Goal: Complete application form

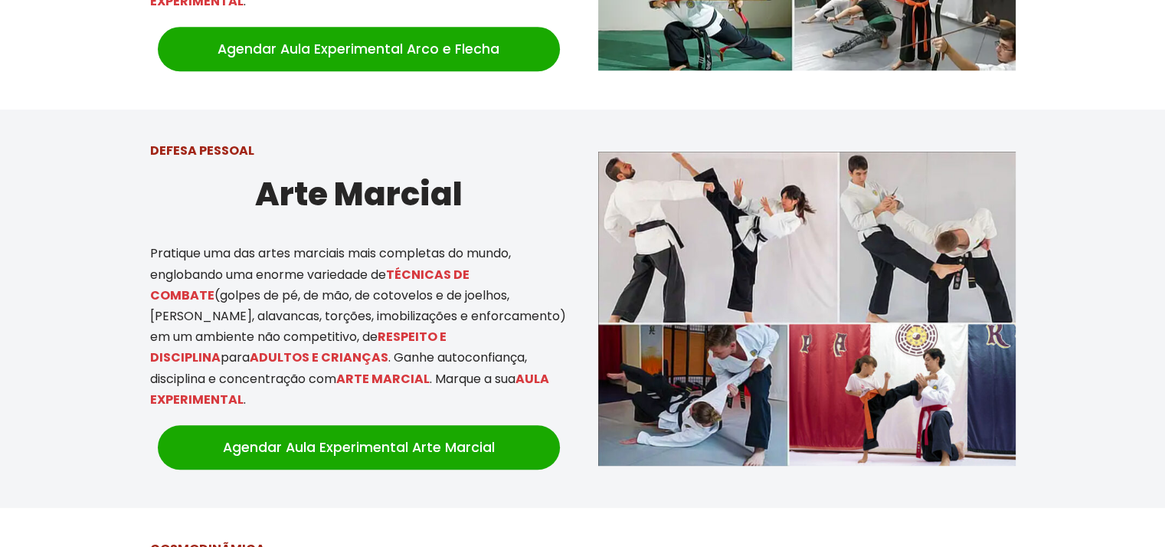
scroll to position [849, 0]
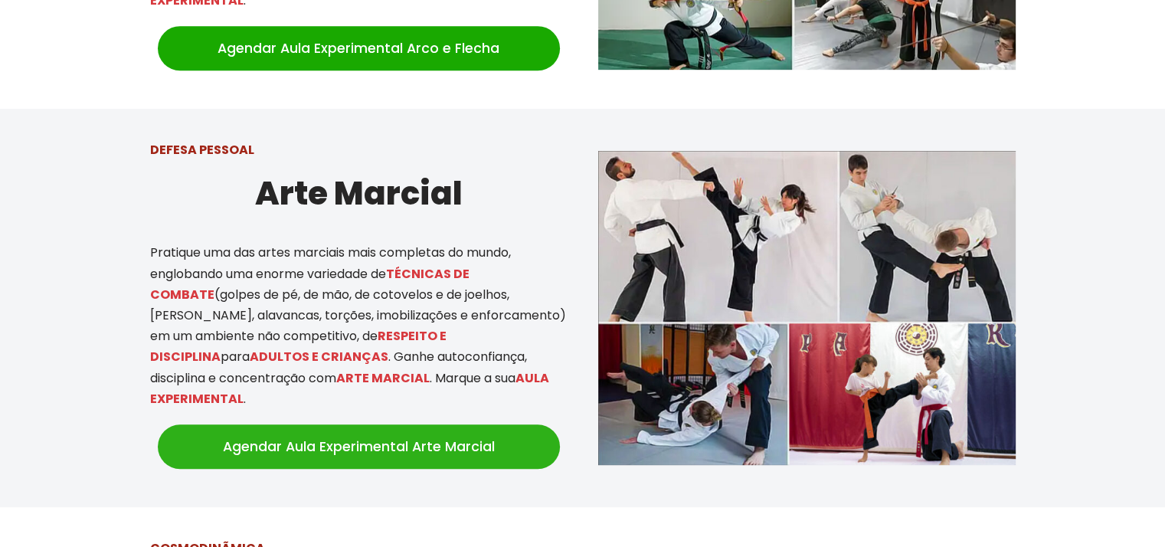
click at [303, 439] on link "Agendar Aula Experimental Arte Marcial" at bounding box center [359, 446] width 402 height 44
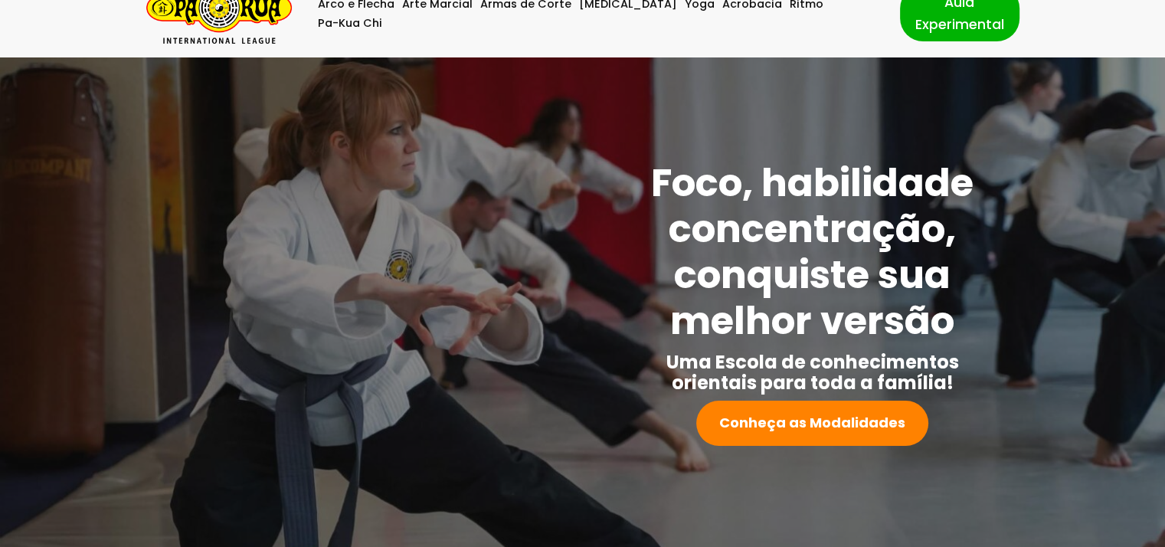
scroll to position [0, 0]
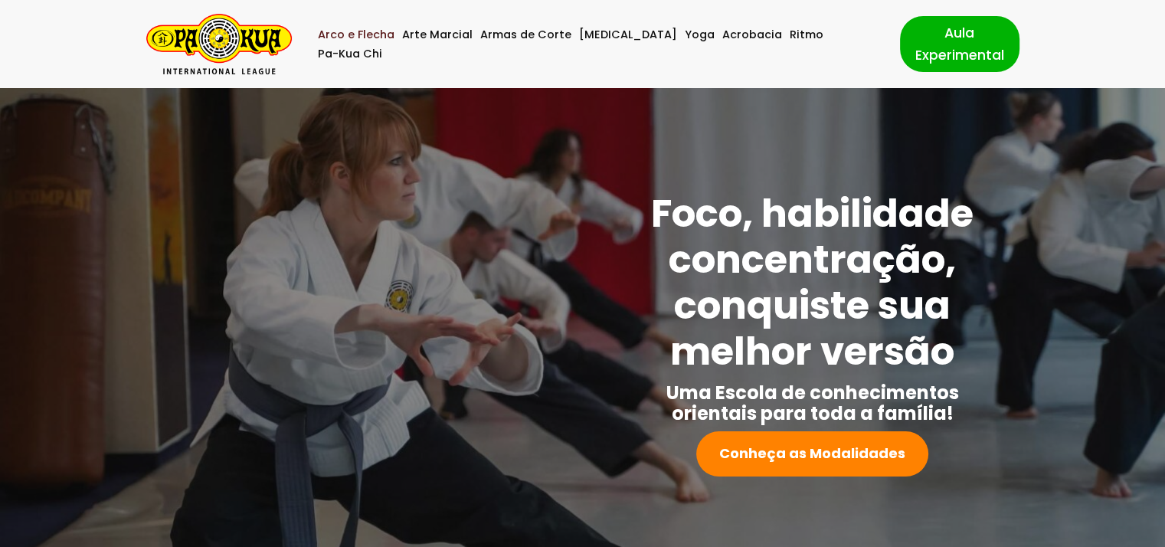
click at [388, 44] on link "Arco e Flecha" at bounding box center [356, 34] width 77 height 19
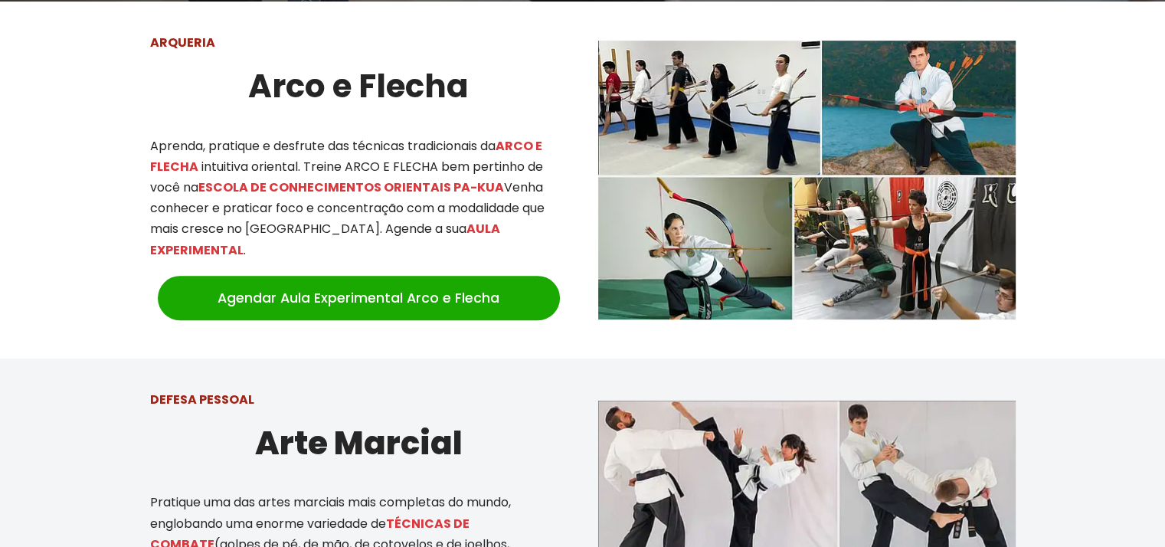
scroll to position [601, 0]
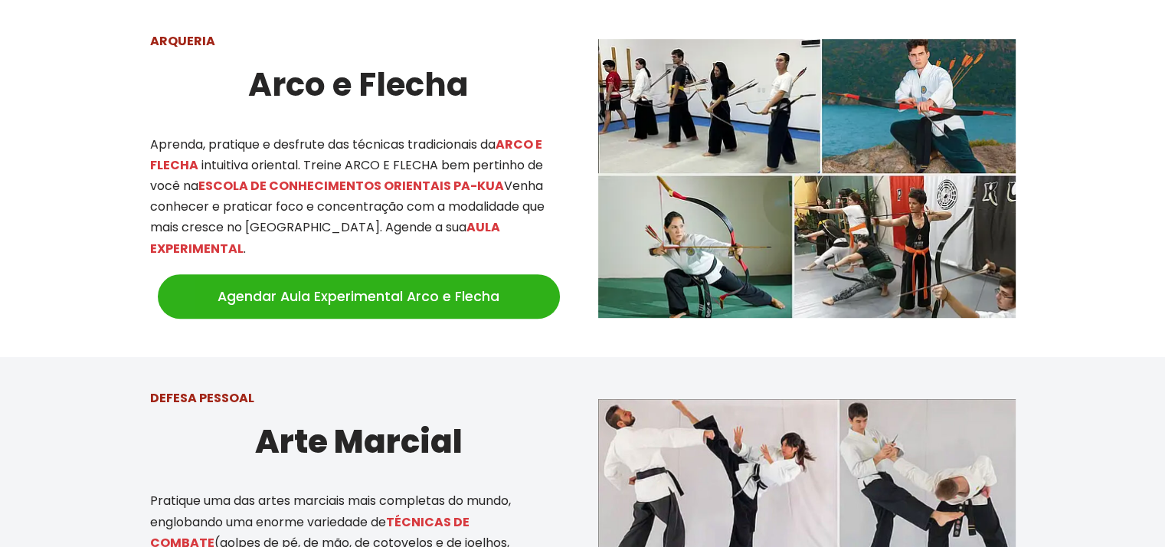
click at [355, 274] on link "Agendar Aula Experimental Arco e Flecha" at bounding box center [359, 296] width 402 height 44
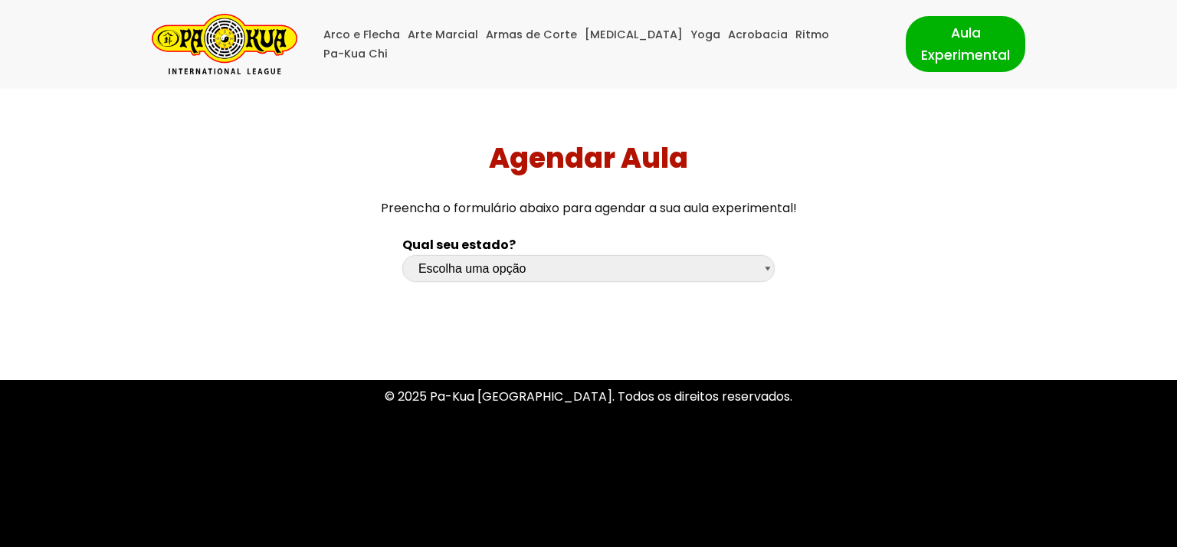
click at [470, 270] on select "Escolha uma opção Rio Grande do Sul Santa Catarina Paraná São Paulo Rio de Jane…" at bounding box center [588, 268] width 372 height 27
select select "sp"
click at [402, 255] on select "Escolha uma opção Rio Grande do Sul Santa Catarina Paraná São Paulo Rio de Jane…" at bounding box center [588, 268] width 372 height 27
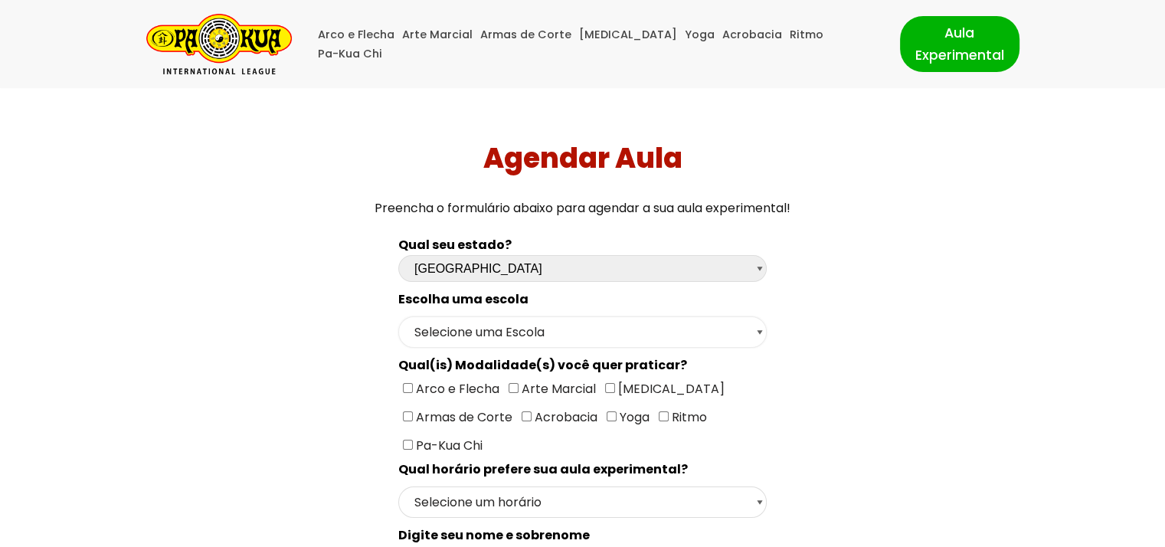
click at [500, 328] on select "Selecione uma Escola São Paulo - Escola Santa Cruz São Paulo - Escola Ana Rosa …" at bounding box center [582, 331] width 369 height 31
select select "São Paulo - Escola Ana Rosa"
click at [398, 316] on select "Selecione uma Escola São Paulo - Escola Santa Cruz São Paulo - Escola Ana Rosa …" at bounding box center [582, 331] width 369 height 31
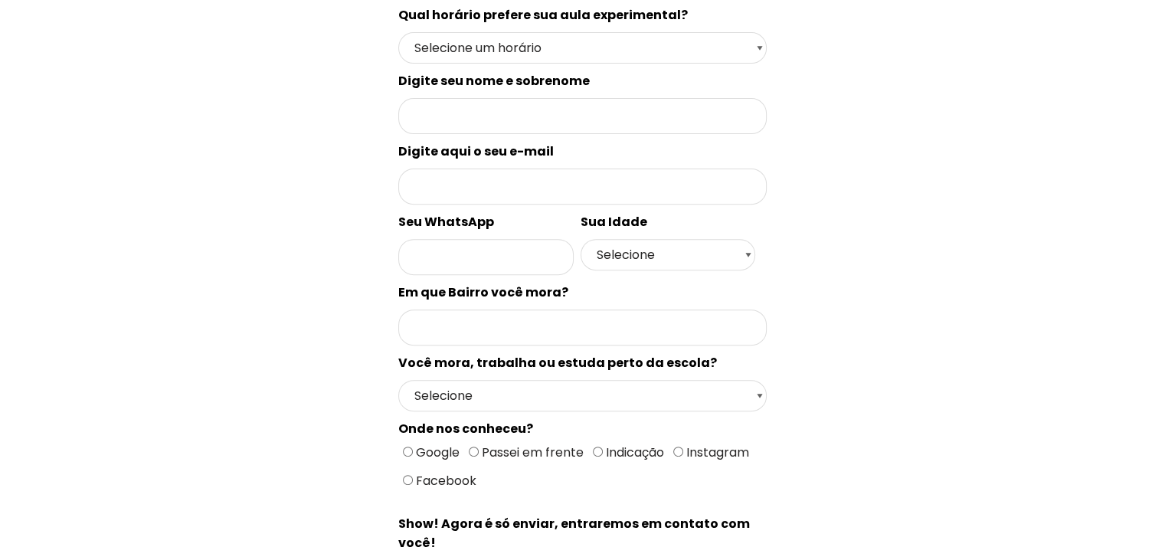
scroll to position [540, 0]
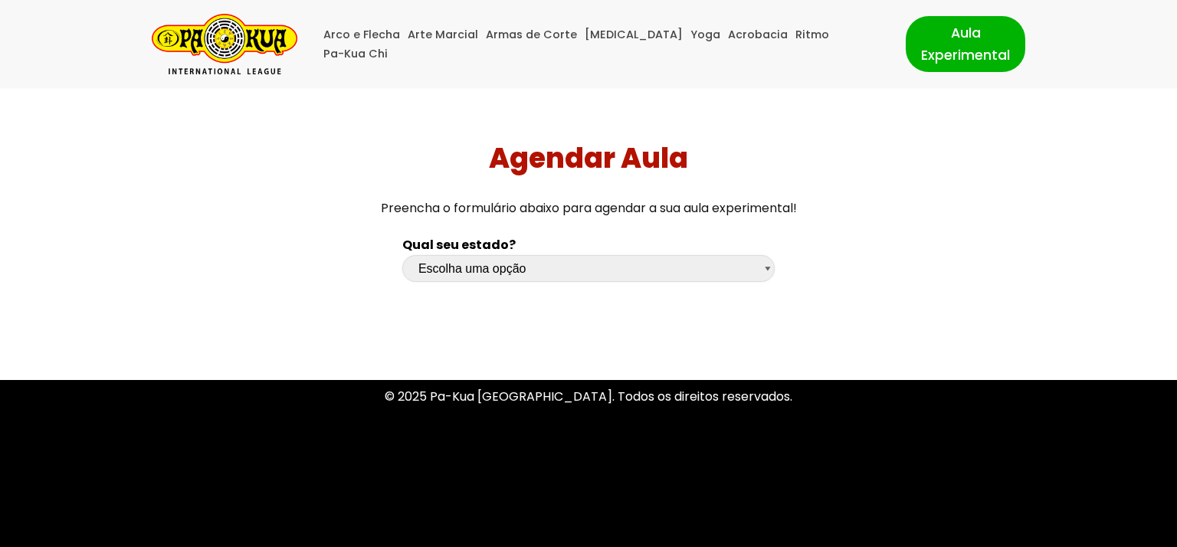
click at [500, 261] on select "Escolha uma opção Rio Grande do Sul Santa Catarina Paraná São Paulo Rio de Jane…" at bounding box center [588, 268] width 372 height 27
select select "sp"
click at [402, 255] on select "Escolha uma opção Rio Grande do Sul Santa Catarina Paraná São Paulo Rio de Jane…" at bounding box center [588, 268] width 372 height 27
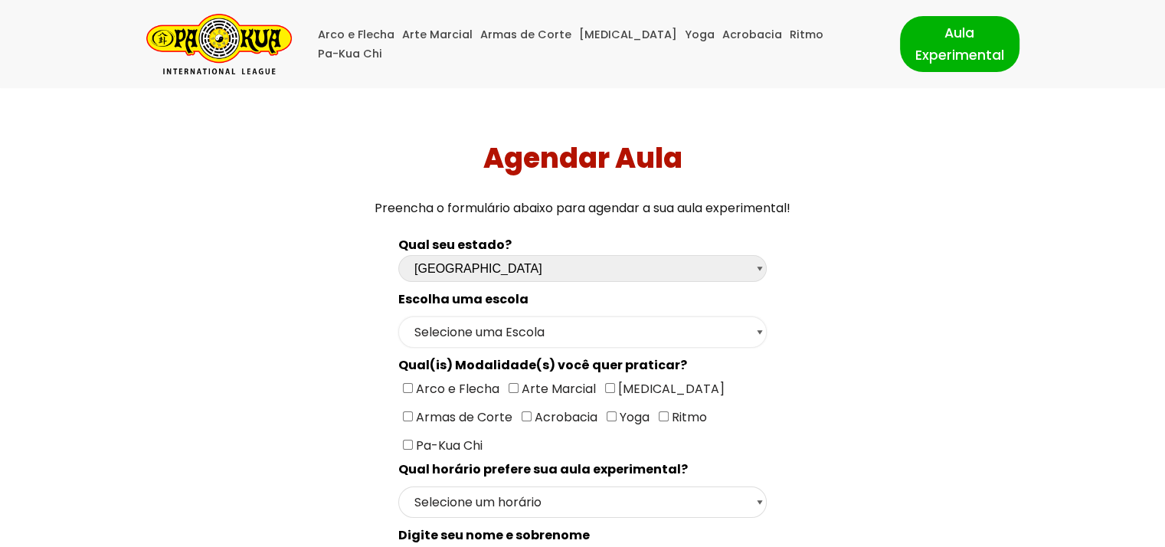
click at [479, 327] on select "Selecione uma Escola São Paulo - Escola Santa Cruz São Paulo - Escola Ana Rosa …" at bounding box center [582, 331] width 369 height 31
select select "São Paulo - Escola Ana Rosa"
click at [398, 316] on select "Selecione uma Escola São Paulo - Escola Santa Cruz São Paulo - Escola Ana Rosa …" at bounding box center [582, 331] width 369 height 31
